Goal: Feedback & Contribution: Contribute content

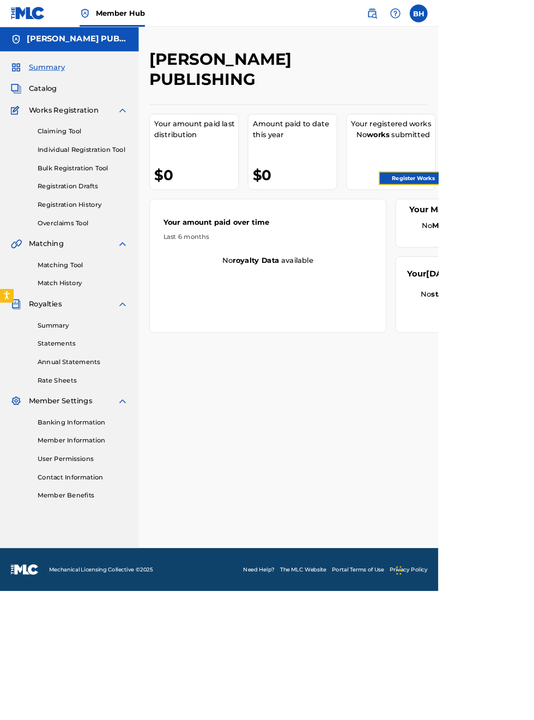
click at [521, 219] on link "Register Works" at bounding box center [503, 217] width 84 height 16
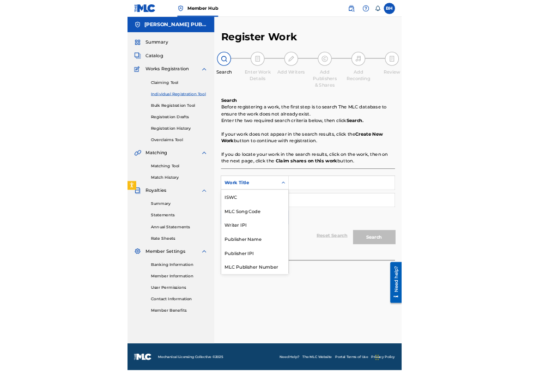
scroll to position [27, 0]
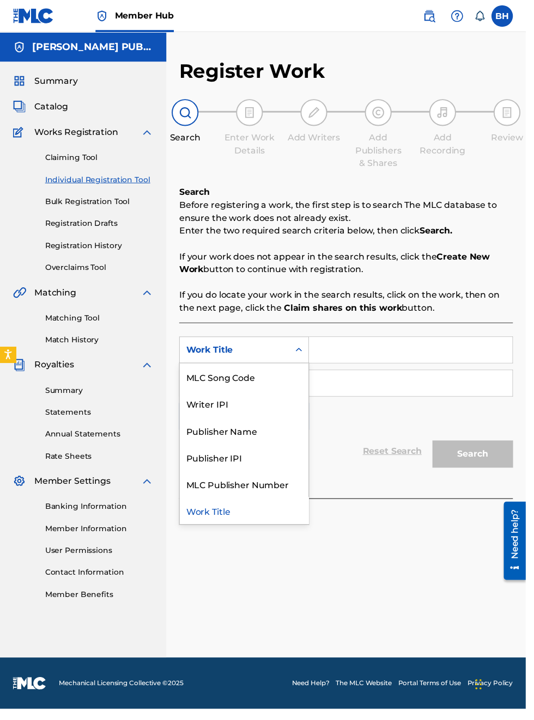
click at [237, 465] on div "Publisher IPI" at bounding box center [247, 464] width 131 height 27
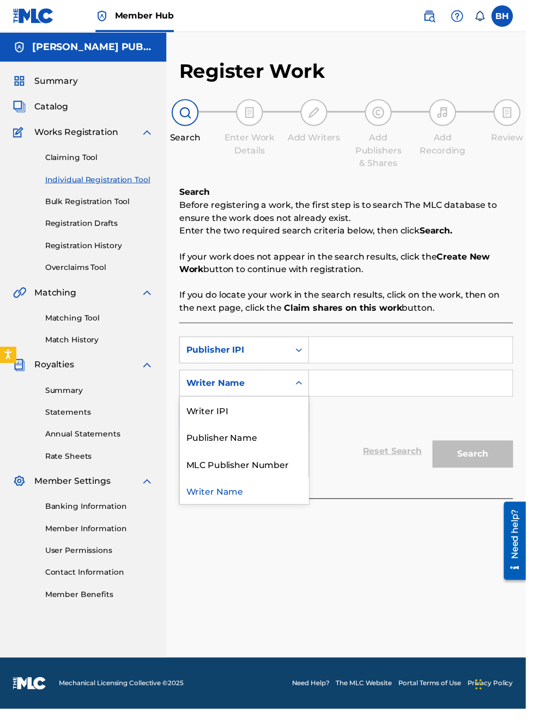
click at [253, 444] on div "Publisher Name" at bounding box center [247, 443] width 131 height 27
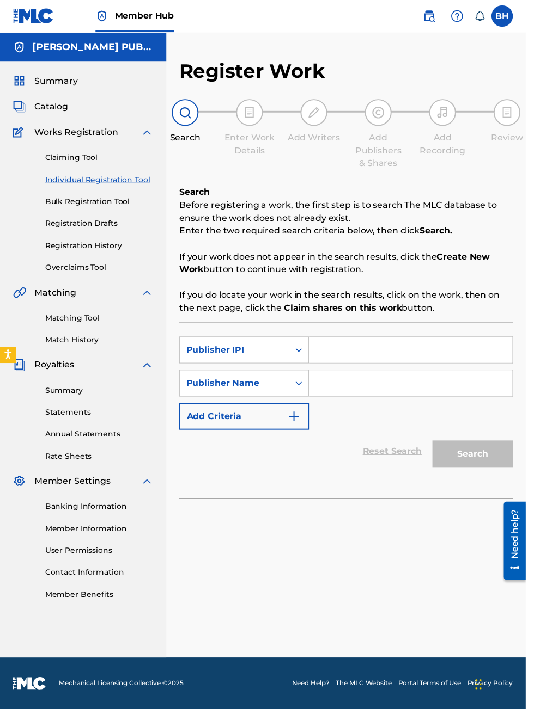
click at [371, 359] on input "Search Form" at bounding box center [417, 355] width 206 height 26
type input "00340604990"
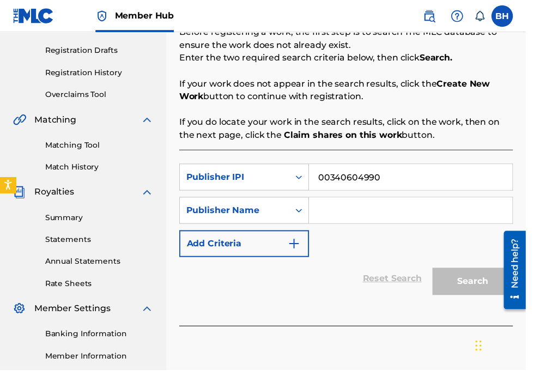
scroll to position [182, 0]
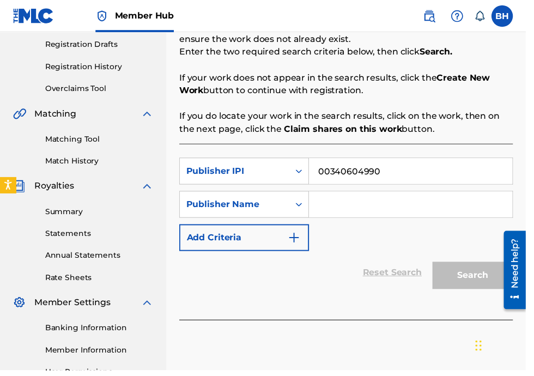
click at [360, 211] on input "Search Form" at bounding box center [417, 207] width 206 height 26
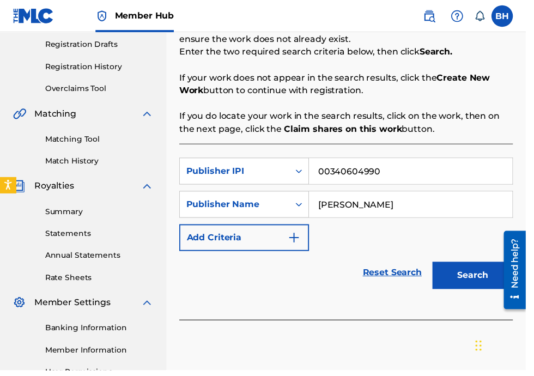
type input "[PERSON_NAME]"
click at [491, 269] on button "Search" at bounding box center [480, 279] width 82 height 27
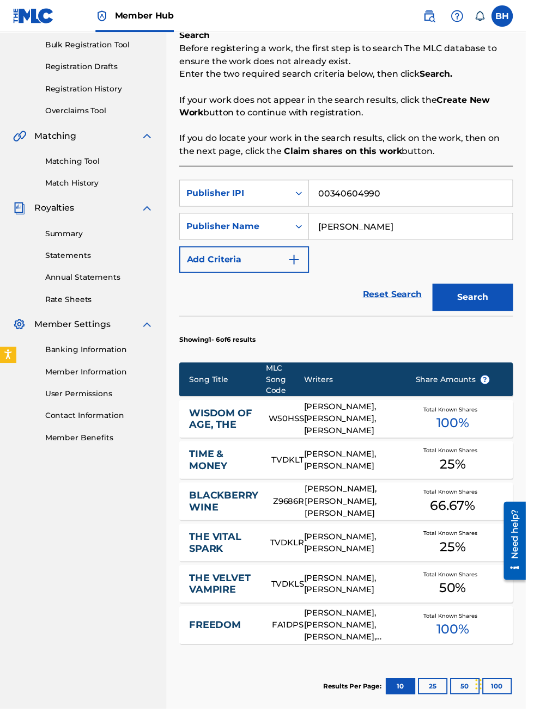
scroll to position [0, 0]
